Goal: Task Accomplishment & Management: Manage account settings

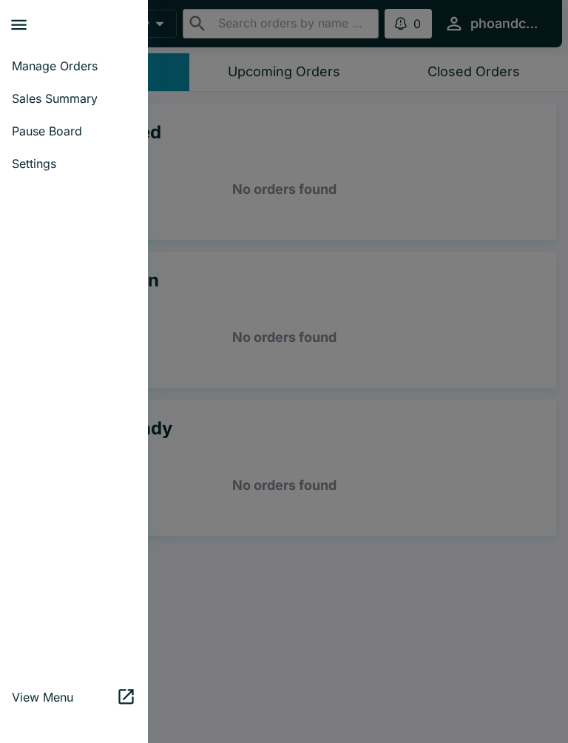
click at [81, 138] on link "Pause Board" at bounding box center [74, 131] width 148 height 33
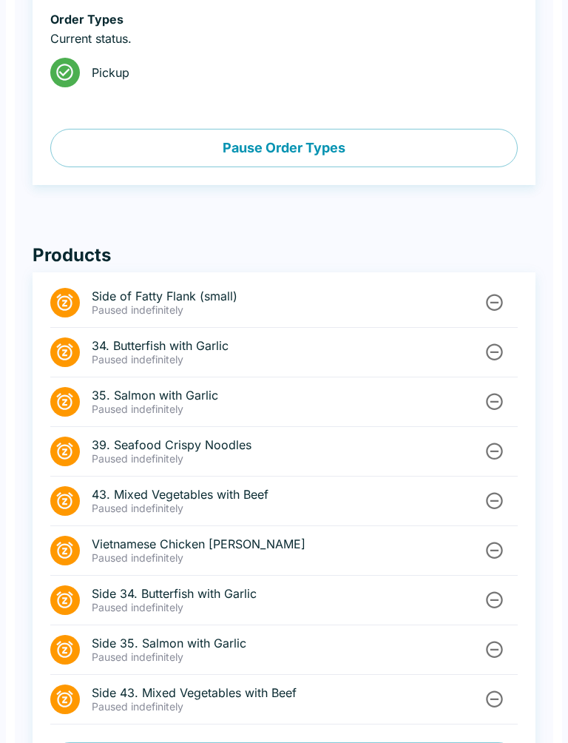
scroll to position [488, 0]
click at [491, 551] on icon "Unpause" at bounding box center [495, 550] width 20 height 20
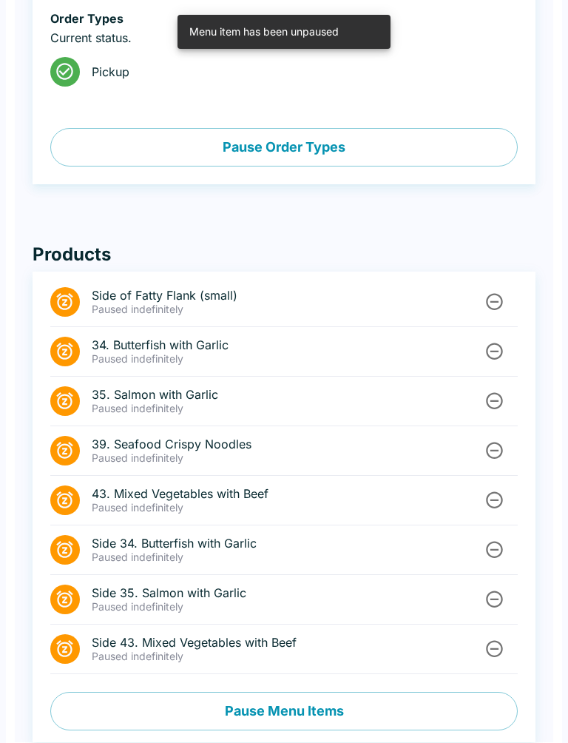
scroll to position [496, 0]
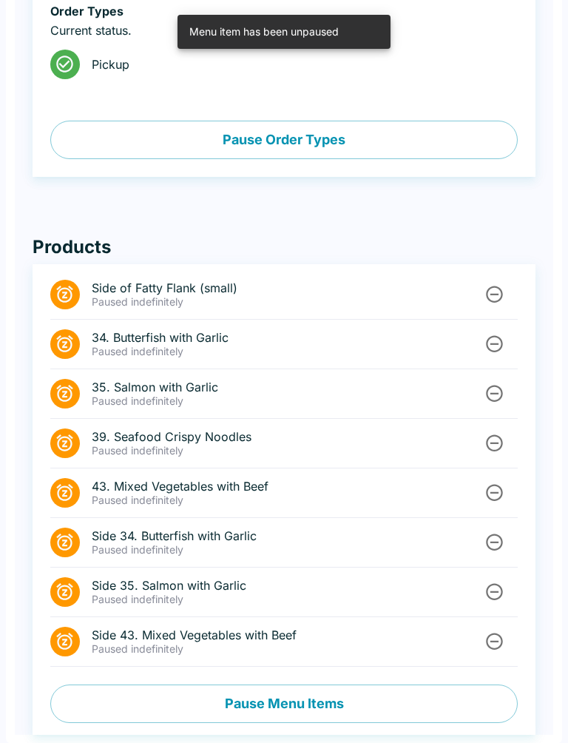
click at [406, 711] on button "Pause Menu Items" at bounding box center [284, 704] width 468 height 38
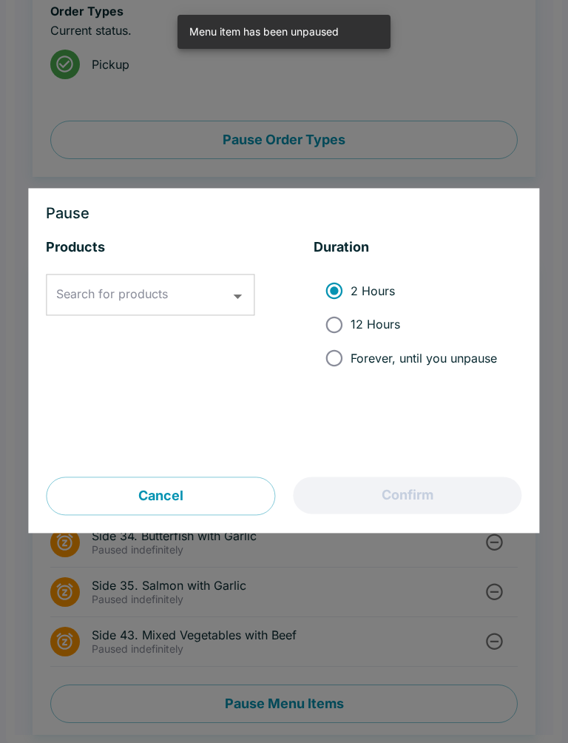
click at [337, 362] on input "Forever, until you unpause" at bounding box center [333, 357] width 33 height 33
radio input "true"
click at [171, 281] on input "Search for products" at bounding box center [139, 295] width 173 height 28
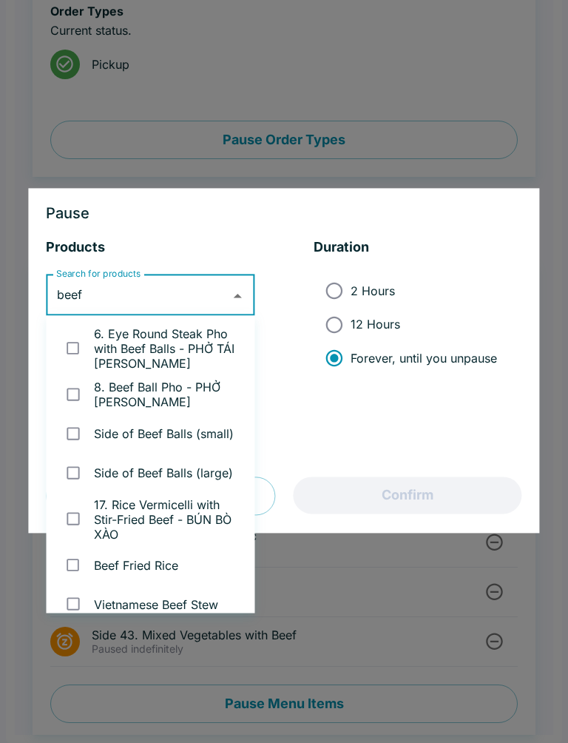
type input "beef s"
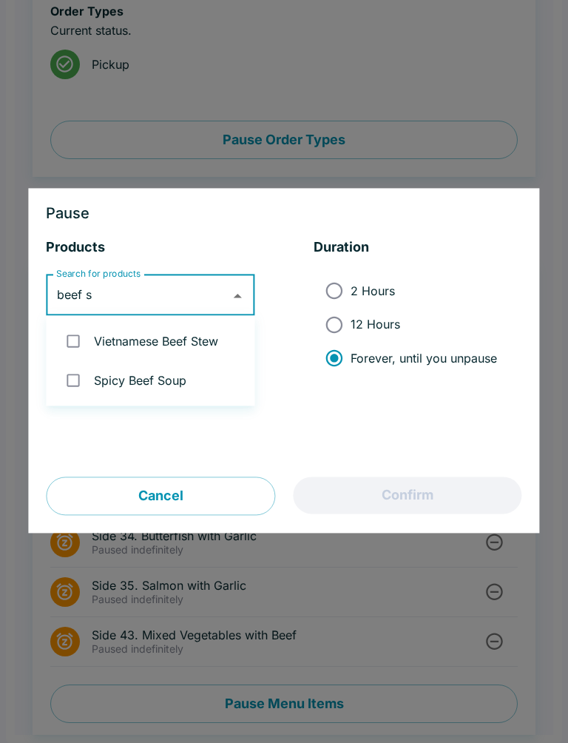
click at [73, 343] on input "checkbox" at bounding box center [73, 341] width 30 height 30
checkbox input "true"
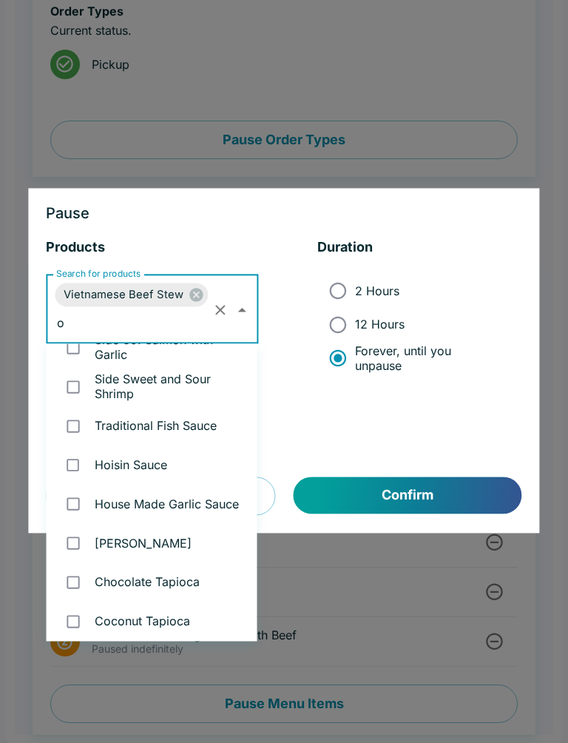
scroll to position [0, 0]
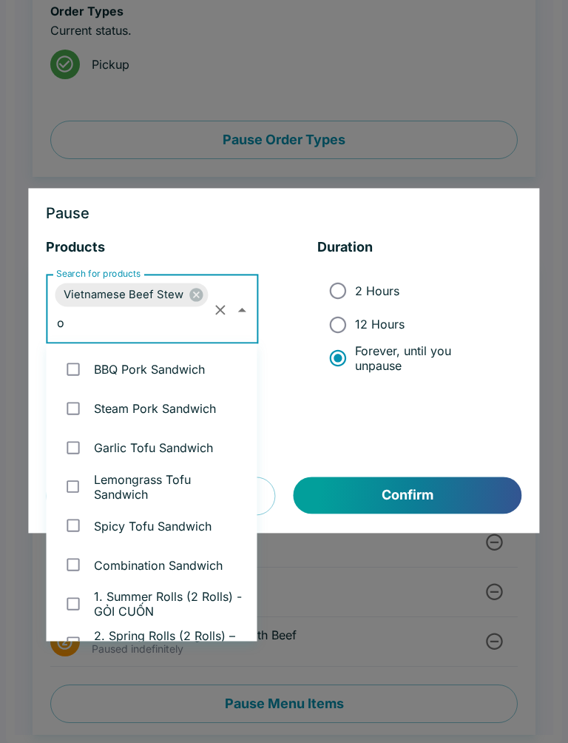
type input "ox"
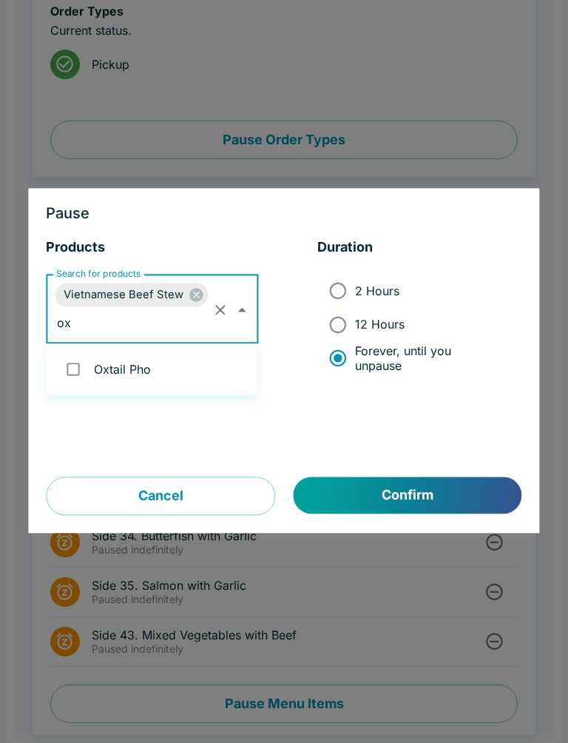
click at [74, 365] on input "checkbox" at bounding box center [73, 369] width 30 height 30
checkbox input "true"
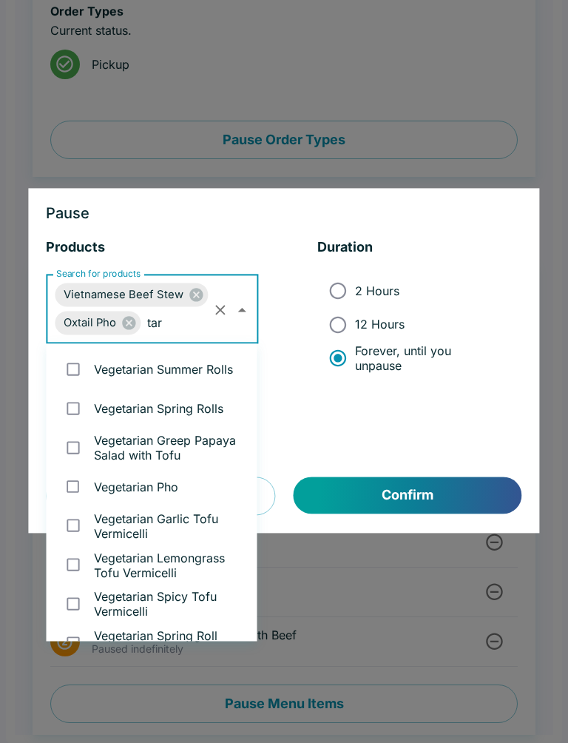
type input "taro"
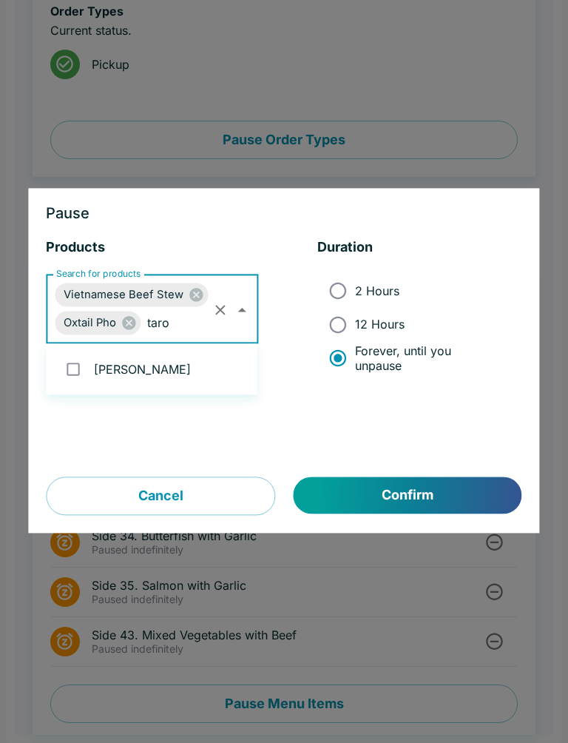
click at [86, 370] on input "checkbox" at bounding box center [73, 369] width 30 height 30
checkbox input "true"
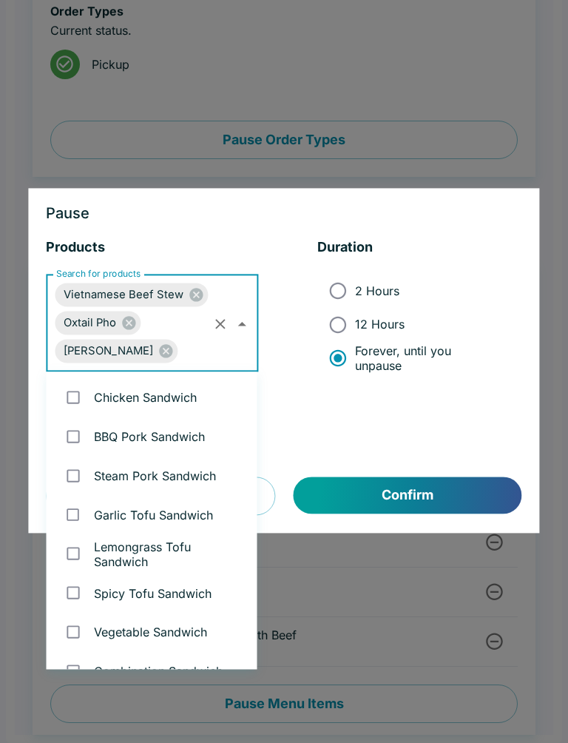
scroll to position [3392, 0]
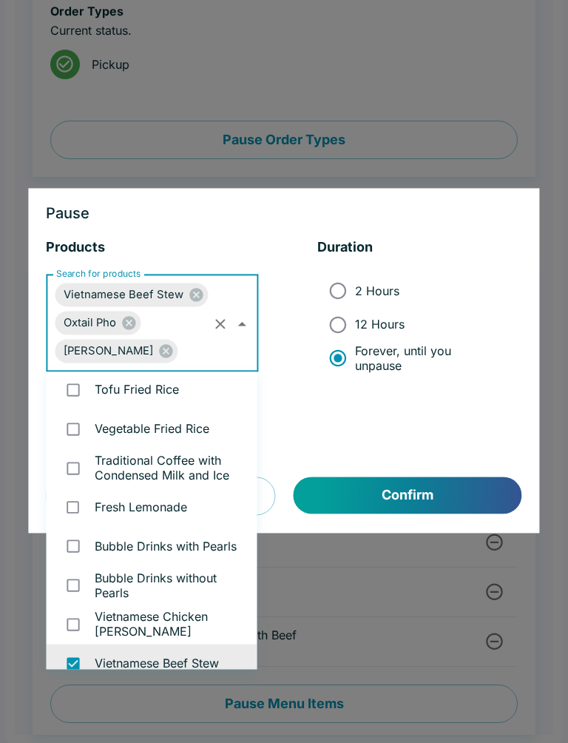
click at [415, 486] on button "Confirm" at bounding box center [408, 495] width 229 height 37
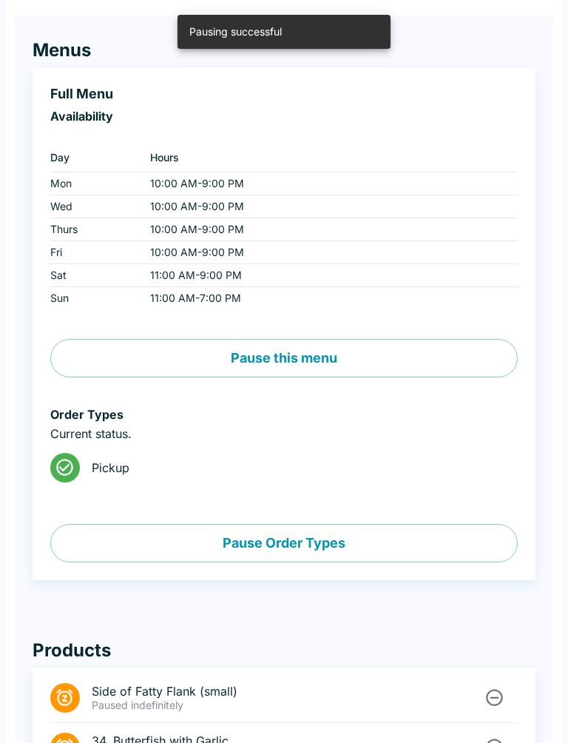
scroll to position [0, 0]
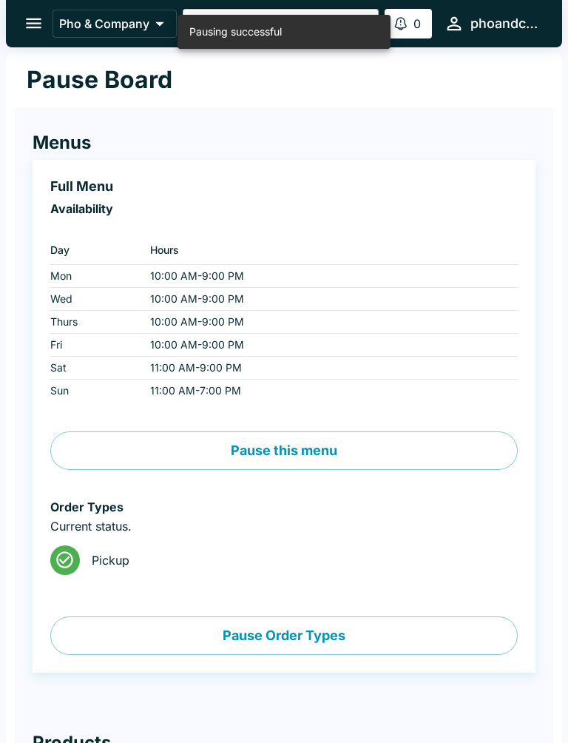
click at [26, 18] on icon "open drawer" at bounding box center [34, 23] width 20 height 20
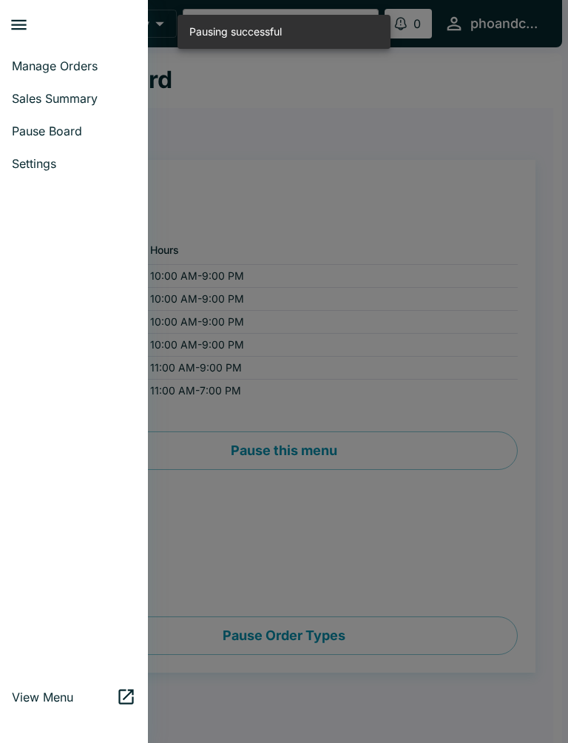
click at [66, 62] on span "Manage Orders" at bounding box center [74, 65] width 124 height 15
